Goal: Complete application form: Complete application form

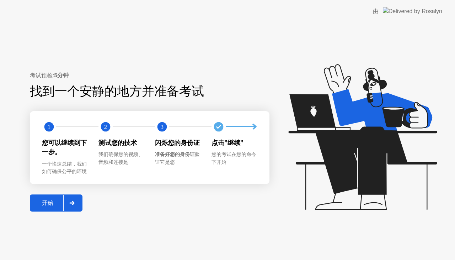
click at [53, 198] on button "开始" at bounding box center [56, 202] width 53 height 17
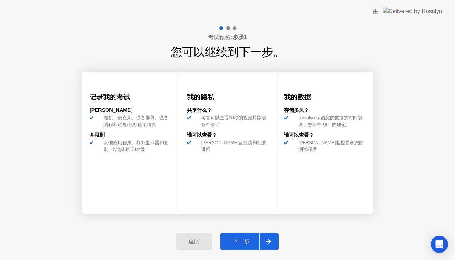
click at [248, 241] on div "下一步" at bounding box center [241, 241] width 37 height 7
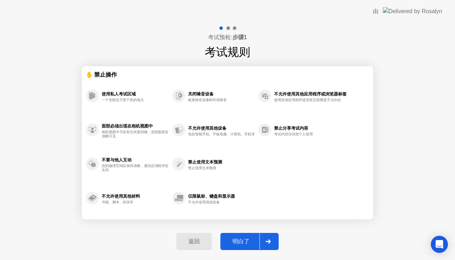
click at [255, 249] on button "明白了" at bounding box center [250, 241] width 58 height 17
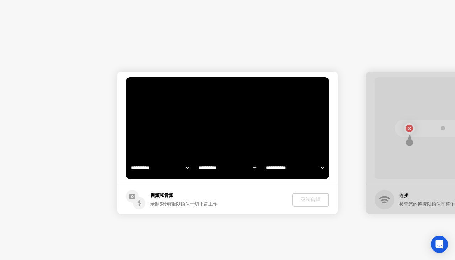
select select "**********"
select select "*******"
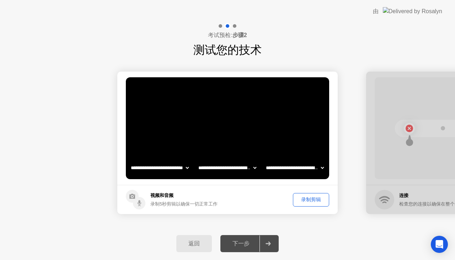
click at [308, 202] on div "录制剪辑" at bounding box center [311, 199] width 31 height 7
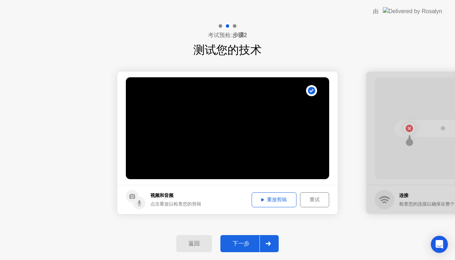
click at [253, 237] on button "下一步" at bounding box center [250, 243] width 58 height 17
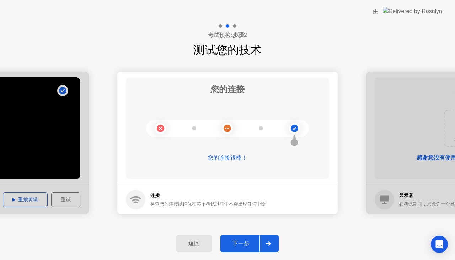
click at [251, 238] on button "下一步" at bounding box center [250, 243] width 58 height 17
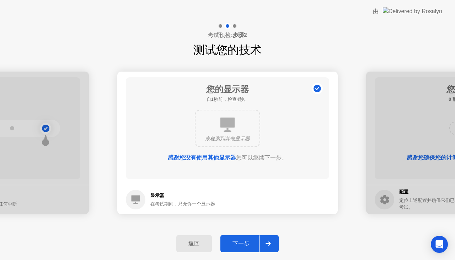
click at [252, 238] on button "下一步" at bounding box center [250, 243] width 58 height 17
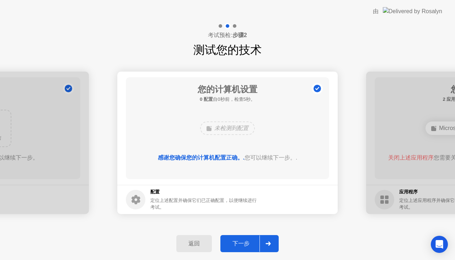
click at [252, 238] on button "下一步" at bounding box center [250, 243] width 58 height 17
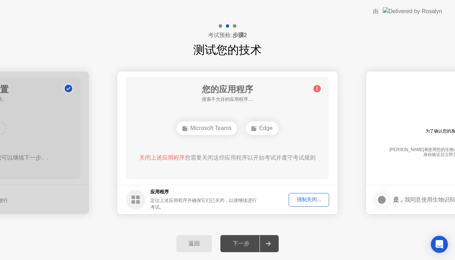
click at [323, 201] on div "强制关闭..." at bounding box center [309, 199] width 36 height 7
click at [308, 198] on div "强制关闭..." at bounding box center [309, 199] width 36 height 7
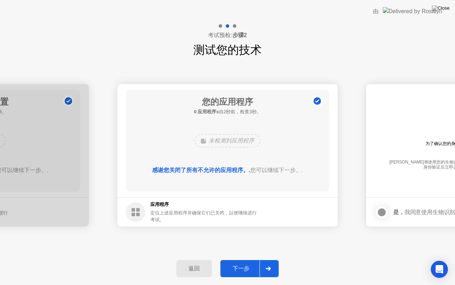
click at [242, 259] on div "下一步" at bounding box center [241, 268] width 37 height 7
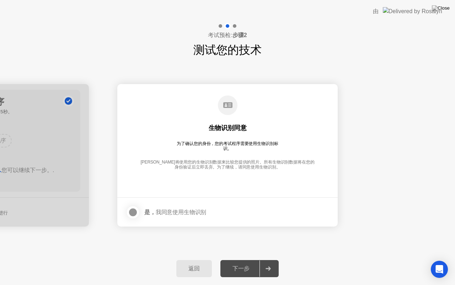
click at [132, 210] on div at bounding box center [133, 212] width 9 height 9
click at [253, 259] on div "下一步" at bounding box center [241, 268] width 37 height 7
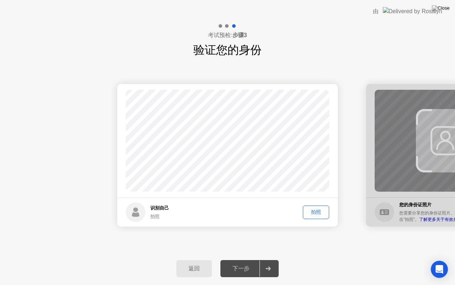
click at [247, 259] on div "下一步" at bounding box center [241, 268] width 37 height 7
click at [309, 209] on div "拍照" at bounding box center [316, 211] width 21 height 7
click at [266, 259] on icon at bounding box center [268, 268] width 5 height 4
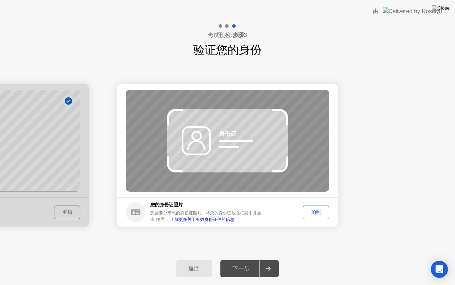
click at [266, 259] on icon at bounding box center [268, 268] width 5 height 4
click at [306, 208] on div "拍照" at bounding box center [316, 211] width 21 height 7
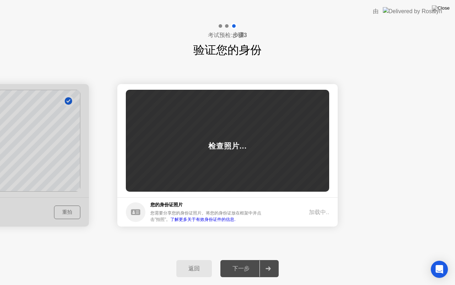
click at [279, 201] on footer "您的身份证照片 您需要分享您的身份证照片。将您的身份证放在框架中并点击”拍照”。 了解更多关于有效身份证件的信息. 加载中.." at bounding box center [227, 211] width 221 height 29
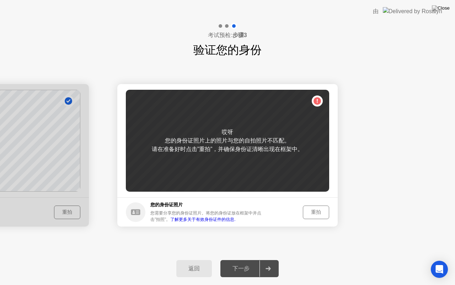
click at [322, 211] on div "重拍" at bounding box center [316, 211] width 21 height 7
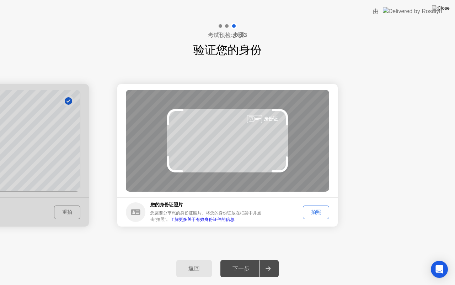
click at [326, 212] on div "拍照" at bounding box center [316, 211] width 21 height 7
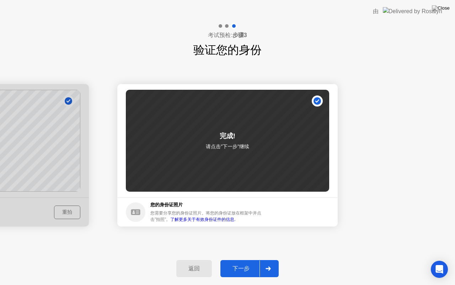
click at [248, 259] on button "下一步" at bounding box center [250, 268] width 58 height 17
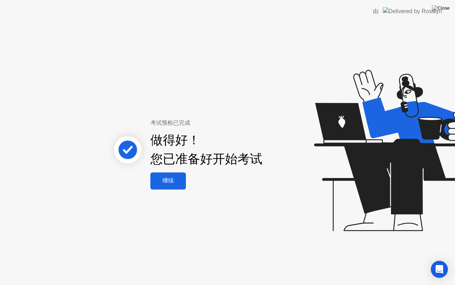
click at [168, 183] on div "继续" at bounding box center [168, 180] width 31 height 7
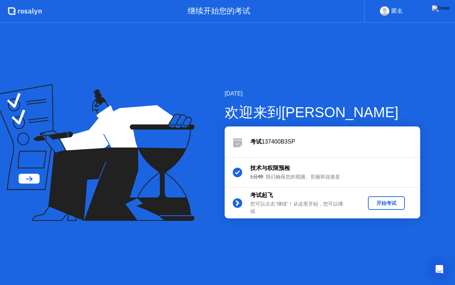
click at [385, 203] on div "开始考试" at bounding box center [386, 203] width 31 height 7
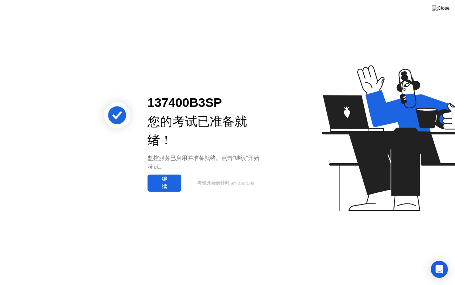
click at [172, 176] on div "继续" at bounding box center [165, 182] width 30 height 15
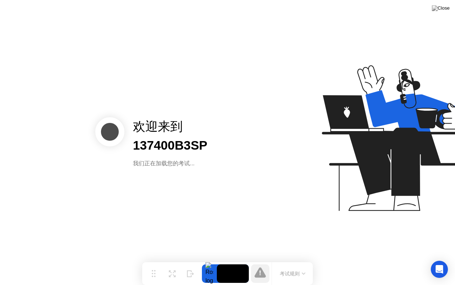
drag, startPoint x: 165, startPoint y: 136, endPoint x: 230, endPoint y: 284, distance: 161.8
click at [230, 259] on body "欢迎来到 137400B3SP 我们正在加载您的考试... 移动 扩展 隐藏 考试规则 Sorry, Web RTC is not available in …" at bounding box center [227, 142] width 455 height 285
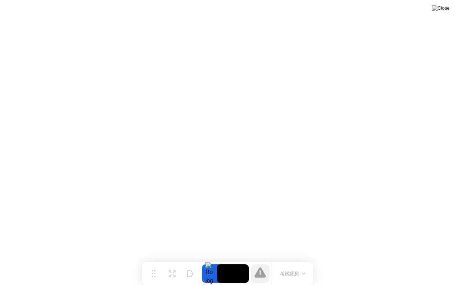
click at [304, 259] on div "考试规则" at bounding box center [292, 273] width 41 height 23
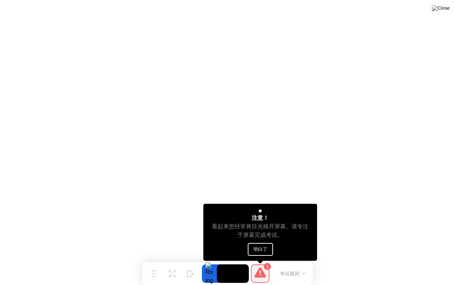
click at [267, 248] on button "明白了" at bounding box center [260, 249] width 25 height 13
